Goal: Task Accomplishment & Management: Manage account settings

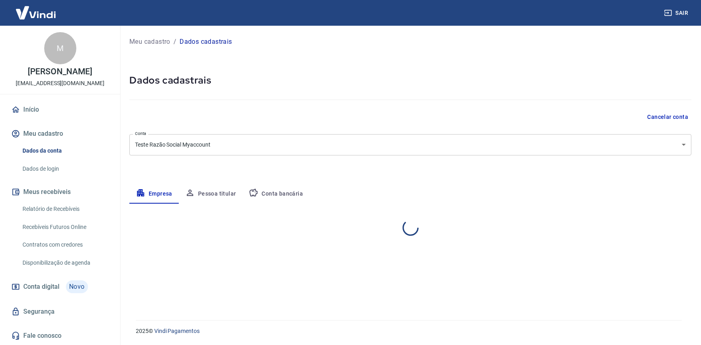
select select "SP"
